Goal: Task Accomplishment & Management: Manage account settings

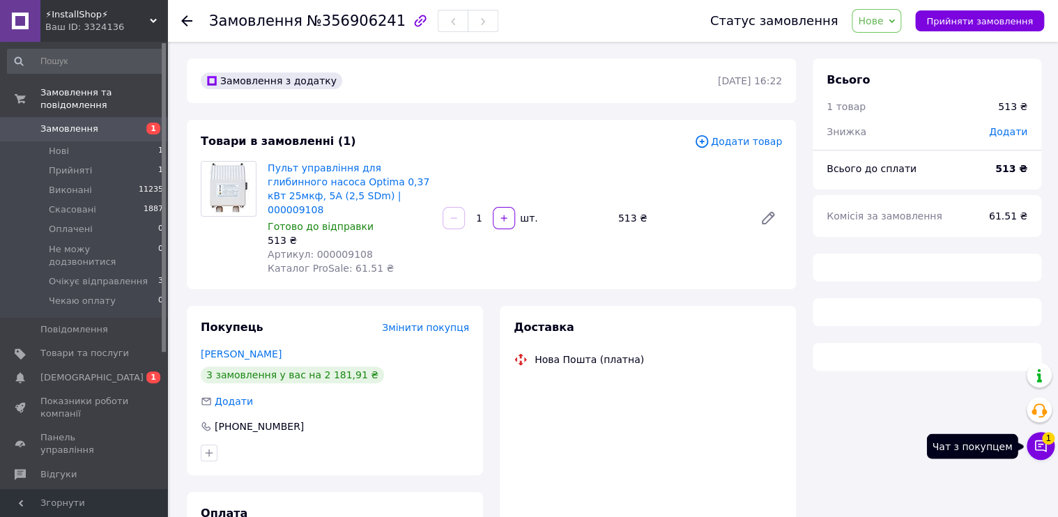
click at [1034, 453] on button "Чат з покупцем 1" at bounding box center [1041, 446] width 28 height 28
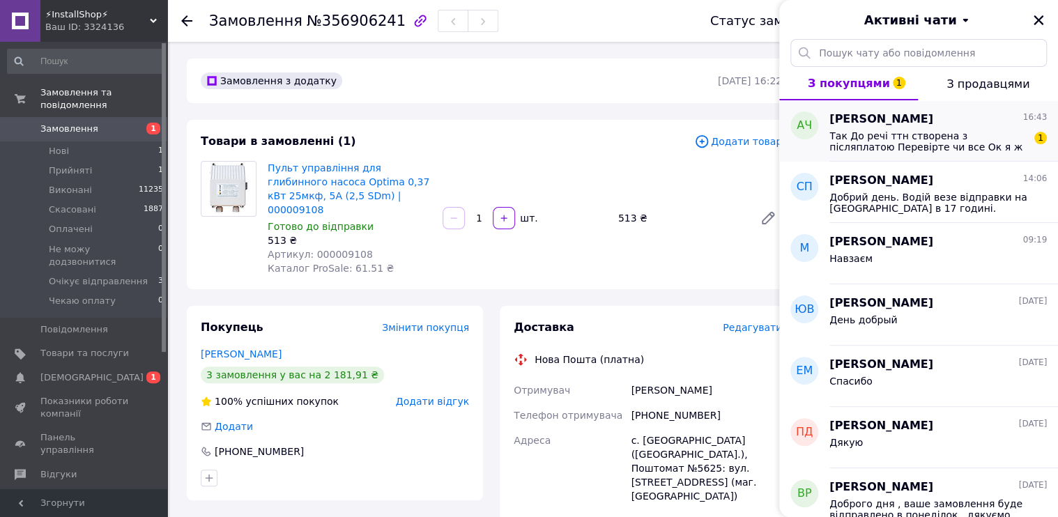
click at [926, 125] on div "[PERSON_NAME] 16:43" at bounding box center [937, 120] width 217 height 16
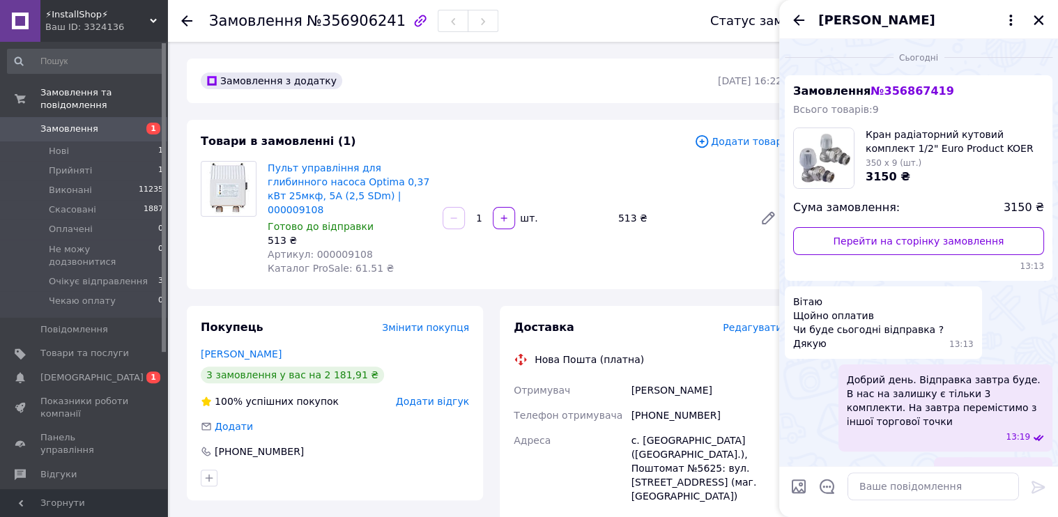
scroll to position [103, 0]
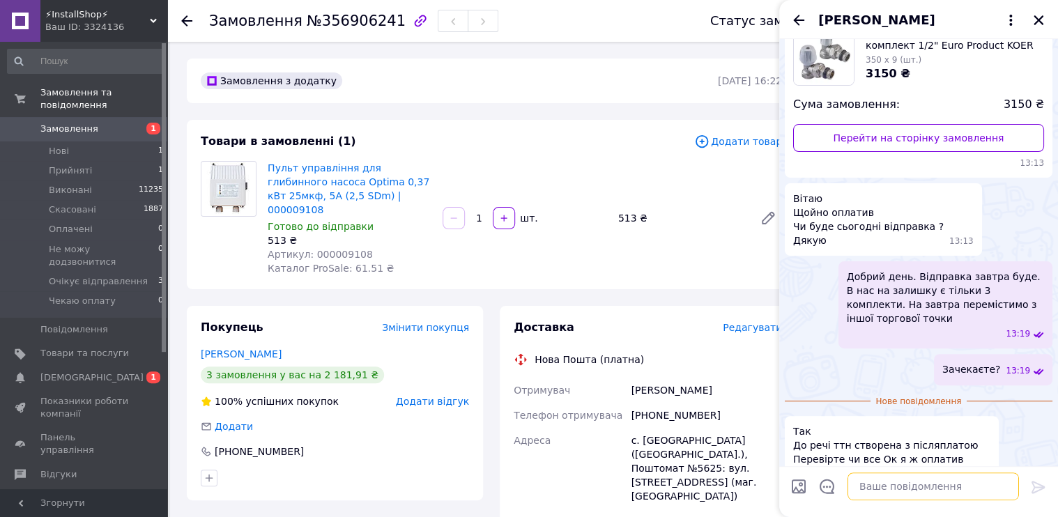
click at [885, 474] on textarea at bounding box center [932, 487] width 171 height 28
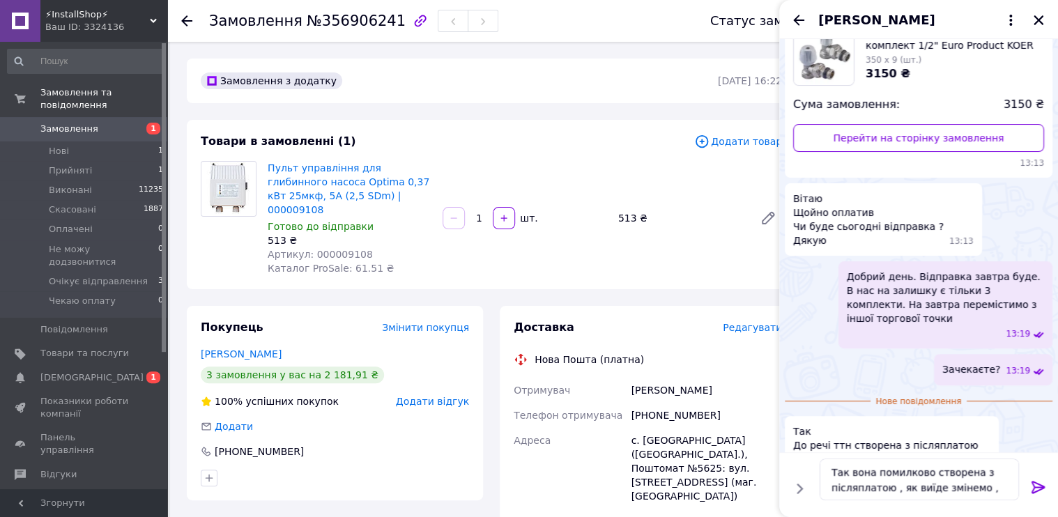
drag, startPoint x: 956, startPoint y: 487, endPoint x: 951, endPoint y: 506, distance: 19.6
click at [951, 506] on div "Так вона помилково створена з післяплатою , як виїде змінемо , Так вона помилко…" at bounding box center [918, 484] width 279 height 65
click at [988, 499] on textarea "Так вона помилково створена з післяплатою , як виїде змінимо ," at bounding box center [919, 480] width 199 height 42
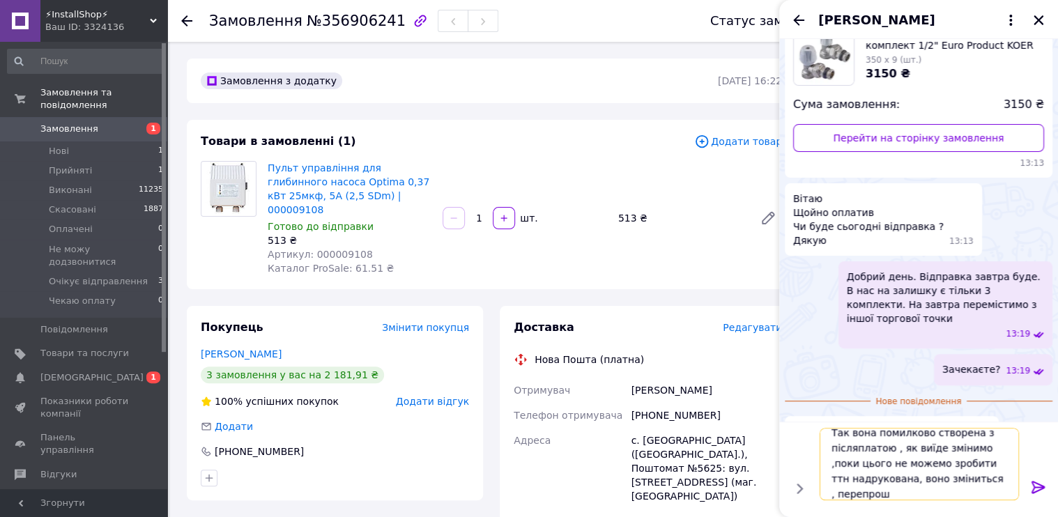
scroll to position [1, 0]
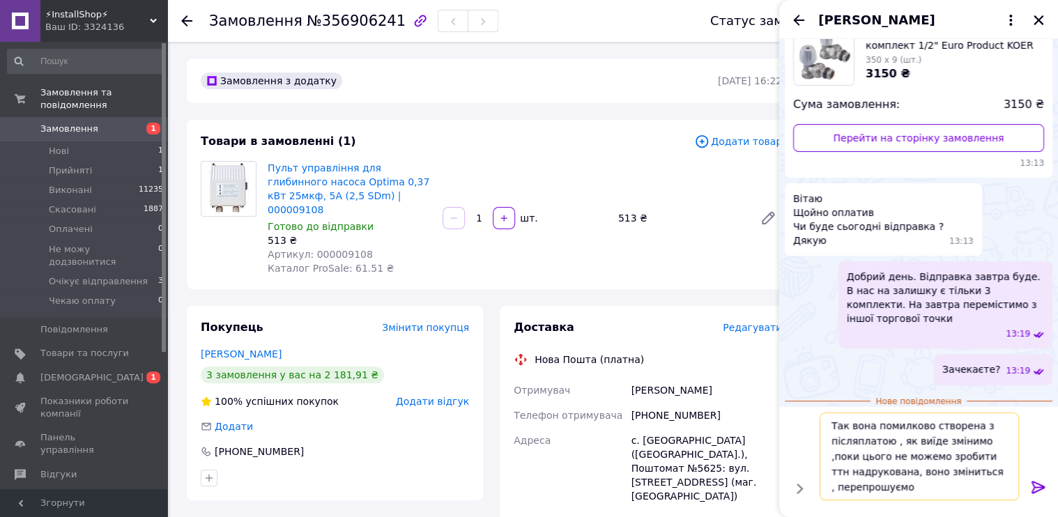
type textarea "Так вона помилково створена з післяплатою , як виїде змінимо ,поки цього не мож…"
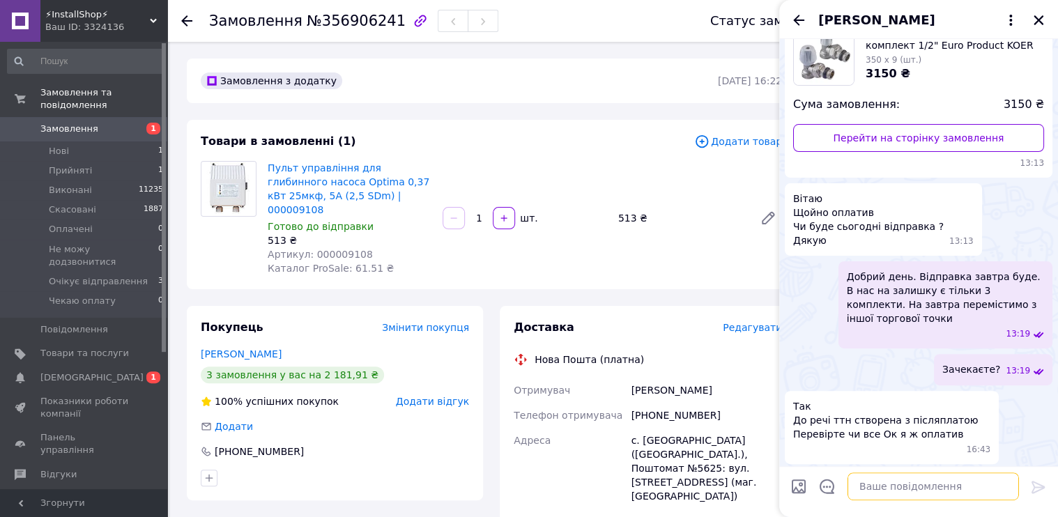
scroll to position [170, 0]
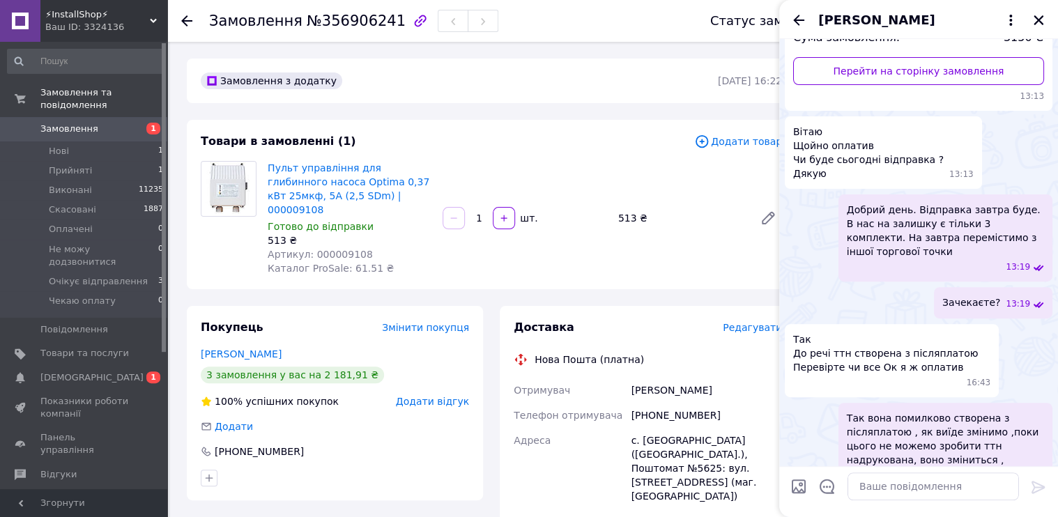
drag, startPoint x: 798, startPoint y: 14, endPoint x: 811, endPoint y: 15, distance: 13.3
click at [798, 14] on icon "Назад" at bounding box center [798, 20] width 17 height 17
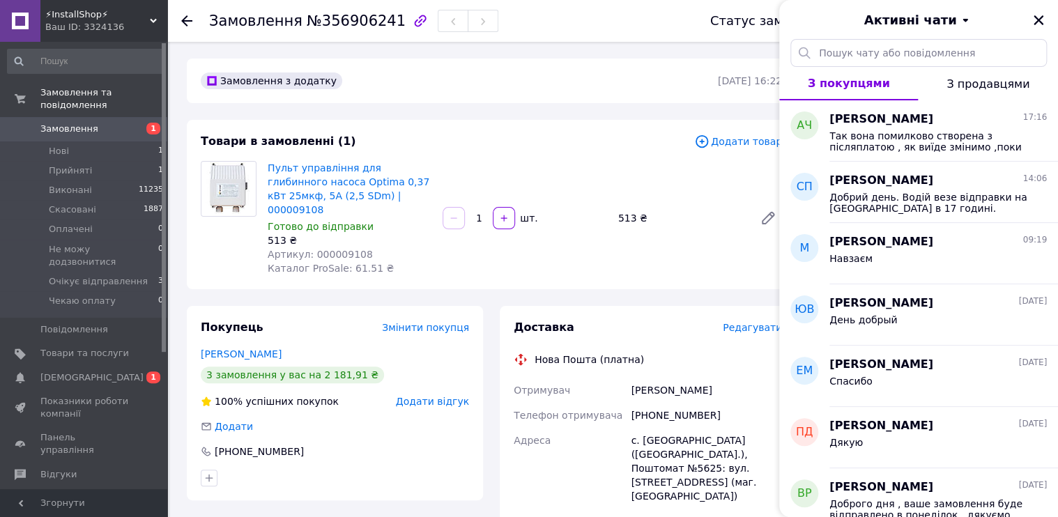
click at [1041, 16] on icon "Закрити" at bounding box center [1038, 20] width 13 height 13
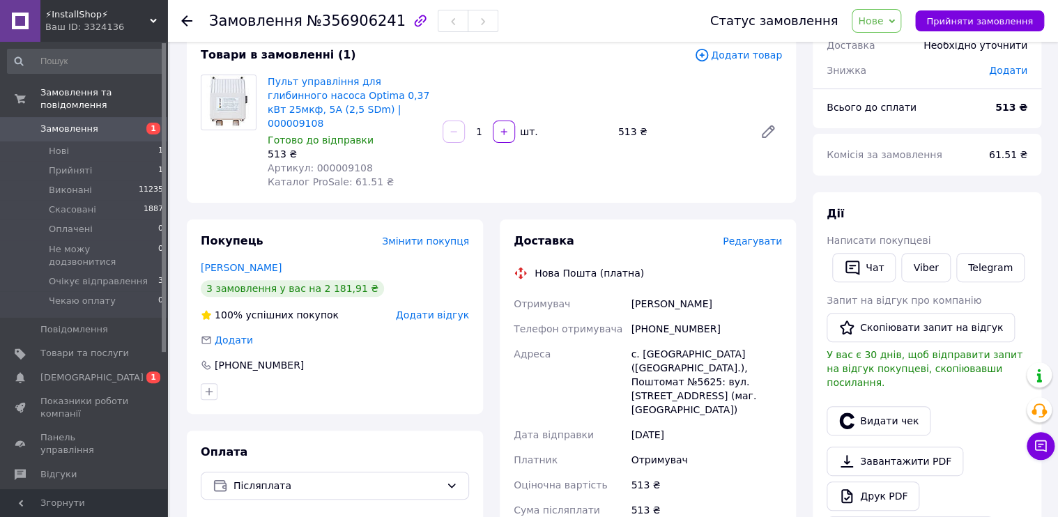
scroll to position [112, 0]
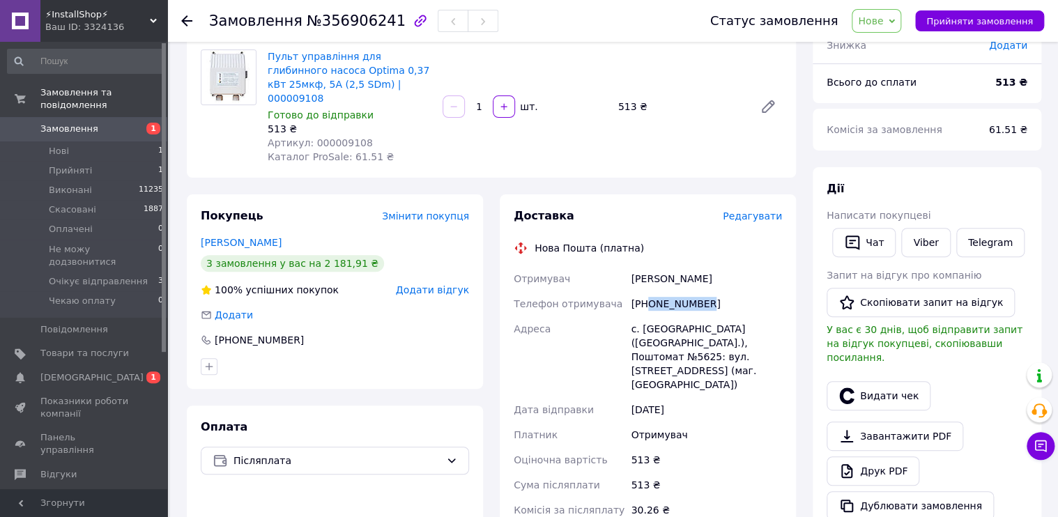
drag, startPoint x: 703, startPoint y: 290, endPoint x: 648, endPoint y: 290, distance: 55.1
click at [648, 291] on div "[PHONE_NUMBER]" at bounding box center [706, 303] width 157 height 25
copy div "0962240113"
click at [306, 136] on div "Артикул: 000009108" at bounding box center [350, 143] width 164 height 14
copy span "000009108"
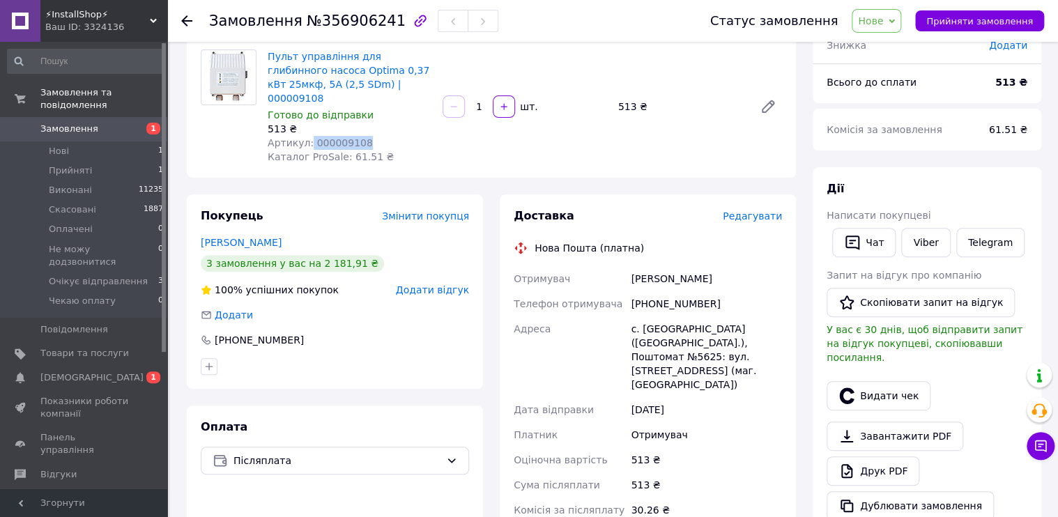
click at [883, 25] on span "Нове" at bounding box center [870, 20] width 25 height 11
click at [906, 153] on li "Очікує відправлення" at bounding box center [914, 153] width 125 height 21
drag, startPoint x: 625, startPoint y: 272, endPoint x: 682, endPoint y: 270, distance: 57.2
click at [682, 270] on div "Отримувач [PERSON_NAME] Телефон отримувача [PHONE_NUMBER] Адреса [PERSON_NAME].…" at bounding box center [648, 414] width 274 height 296
drag, startPoint x: 682, startPoint y: 270, endPoint x: 666, endPoint y: 259, distance: 19.1
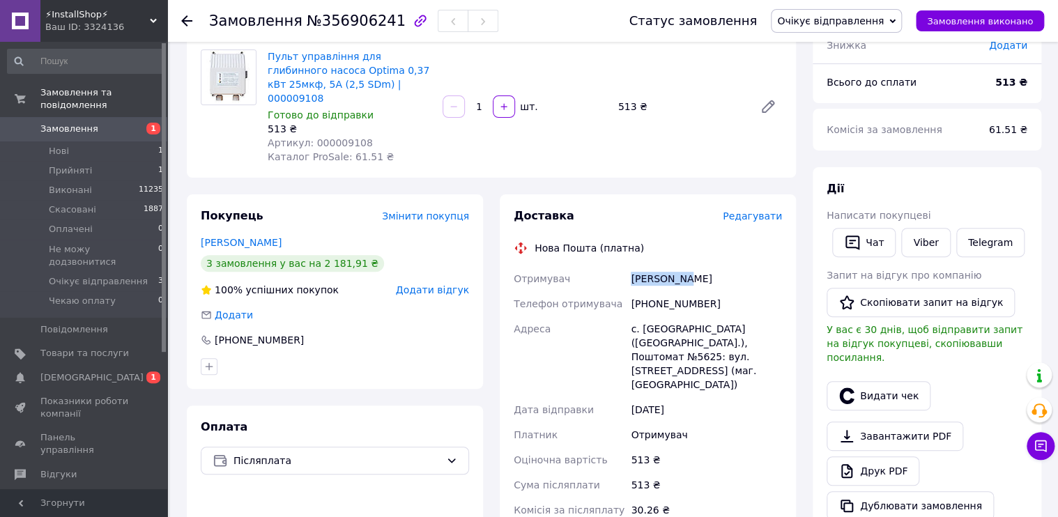
copy div "Отримувач [PERSON_NAME]"
drag, startPoint x: 705, startPoint y: 289, endPoint x: 637, endPoint y: 287, distance: 68.3
click at [637, 291] on div "[PHONE_NUMBER]" at bounding box center [706, 303] width 157 height 25
drag, startPoint x: 637, startPoint y: 287, endPoint x: 650, endPoint y: 286, distance: 12.6
copy div "380962240113"
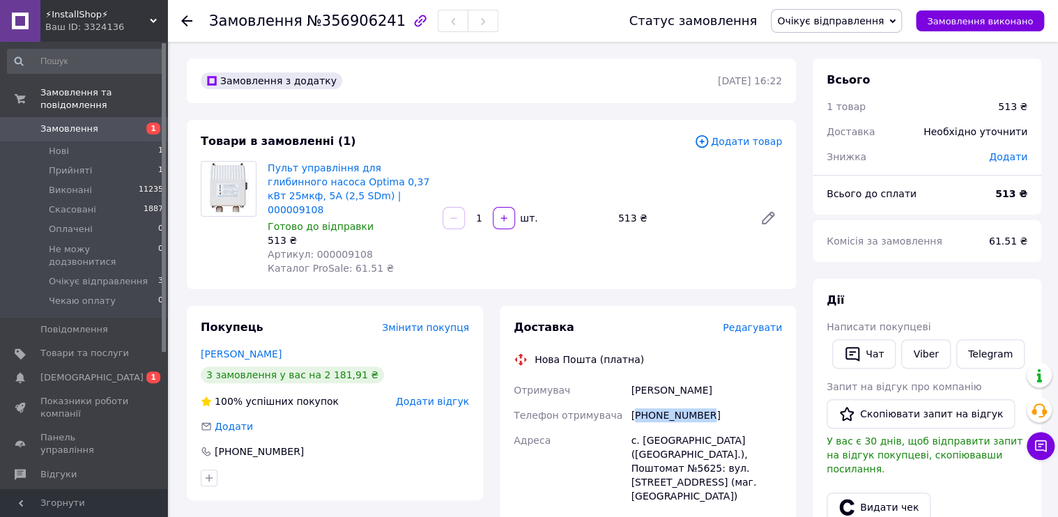
scroll to position [0, 0]
click at [185, 17] on use at bounding box center [186, 20] width 11 height 11
